Goal: Task Accomplishment & Management: Manage account settings

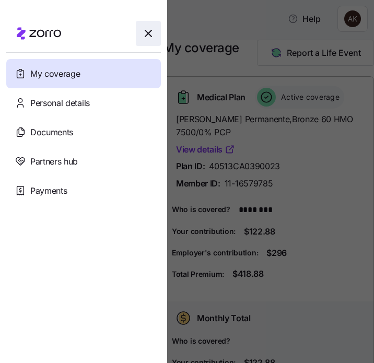
click at [145, 38] on icon "button" at bounding box center [148, 33] width 13 height 13
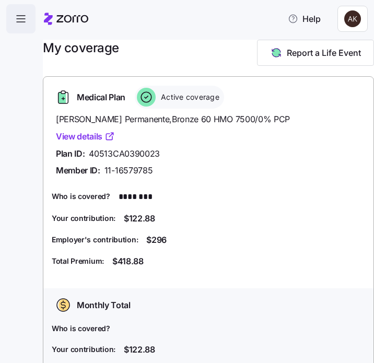
click at [18, 23] on icon "button" at bounding box center [21, 19] width 13 height 13
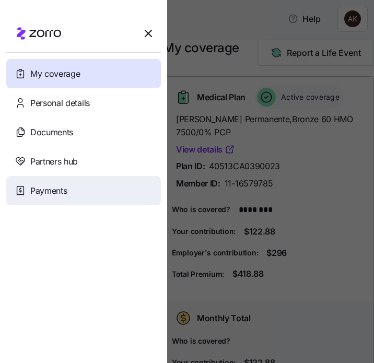
click at [49, 187] on span "Payments" at bounding box center [48, 191] width 37 height 13
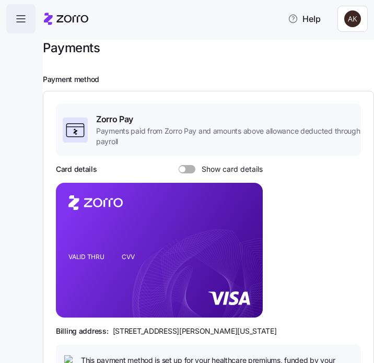
click at [23, 24] on icon "button" at bounding box center [21, 19] width 13 height 13
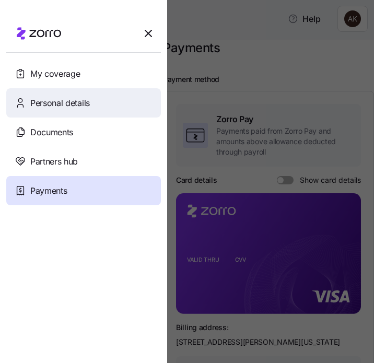
click at [40, 101] on span "Personal details" at bounding box center [60, 103] width 60 height 13
